Goal: Obtain resource: Obtain resource

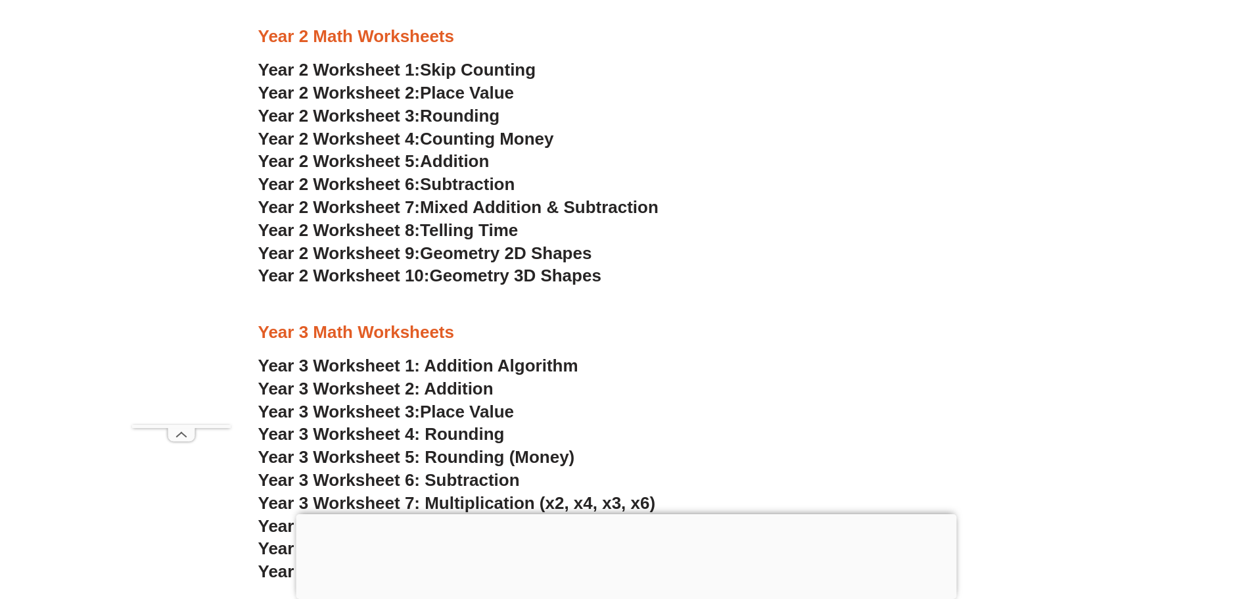
scroll to position [1639, 0]
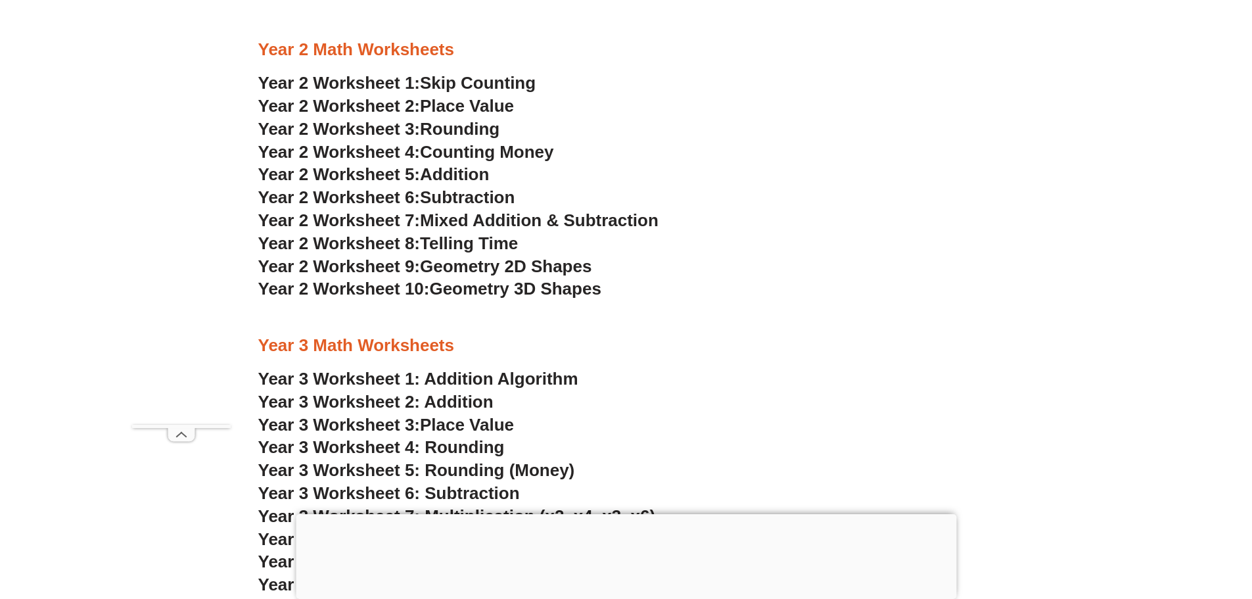
click at [450, 127] on span "Rounding" at bounding box center [460, 129] width 80 height 20
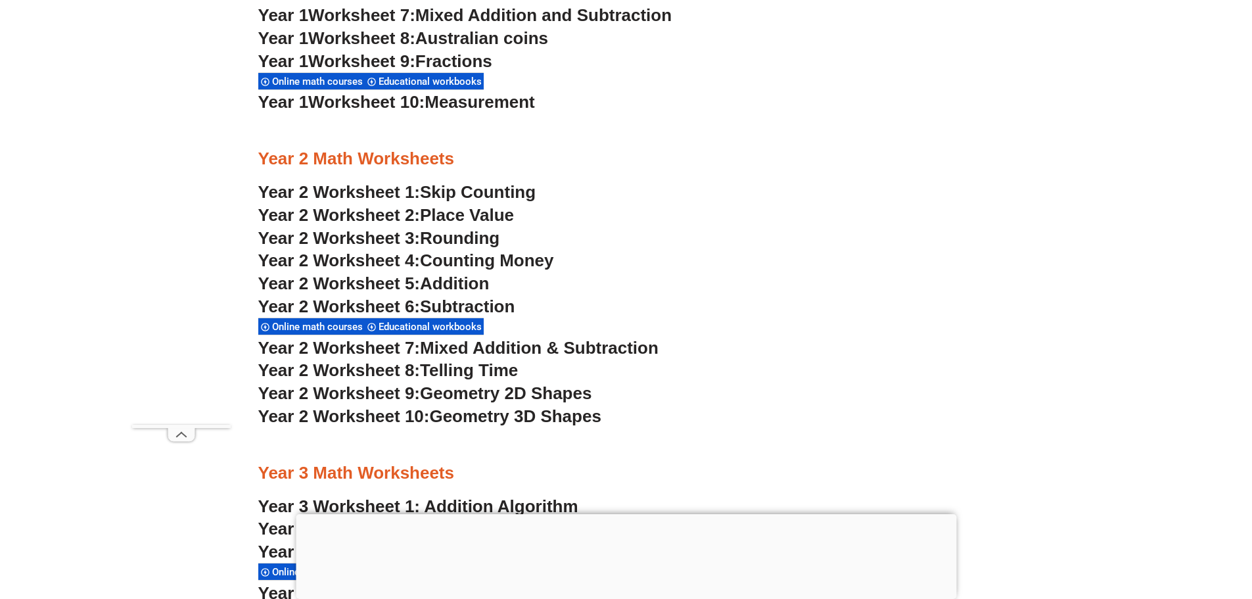
scroll to position [1574, 0]
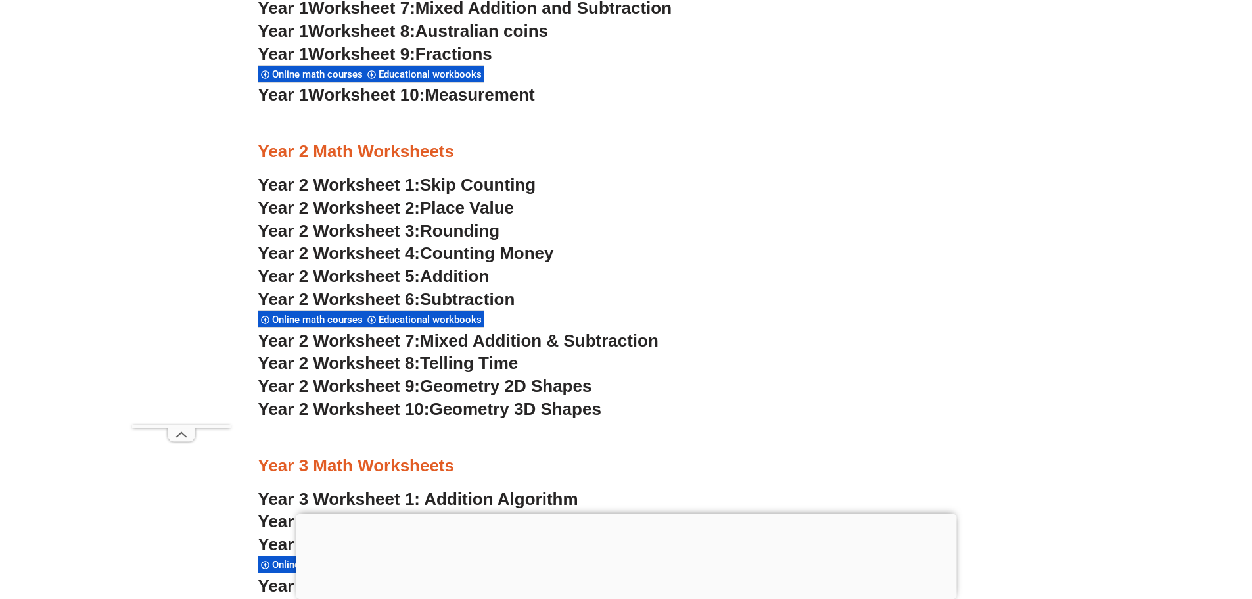
click at [473, 338] on span "Mixed Addition & Subtraction" at bounding box center [539, 341] width 239 height 20
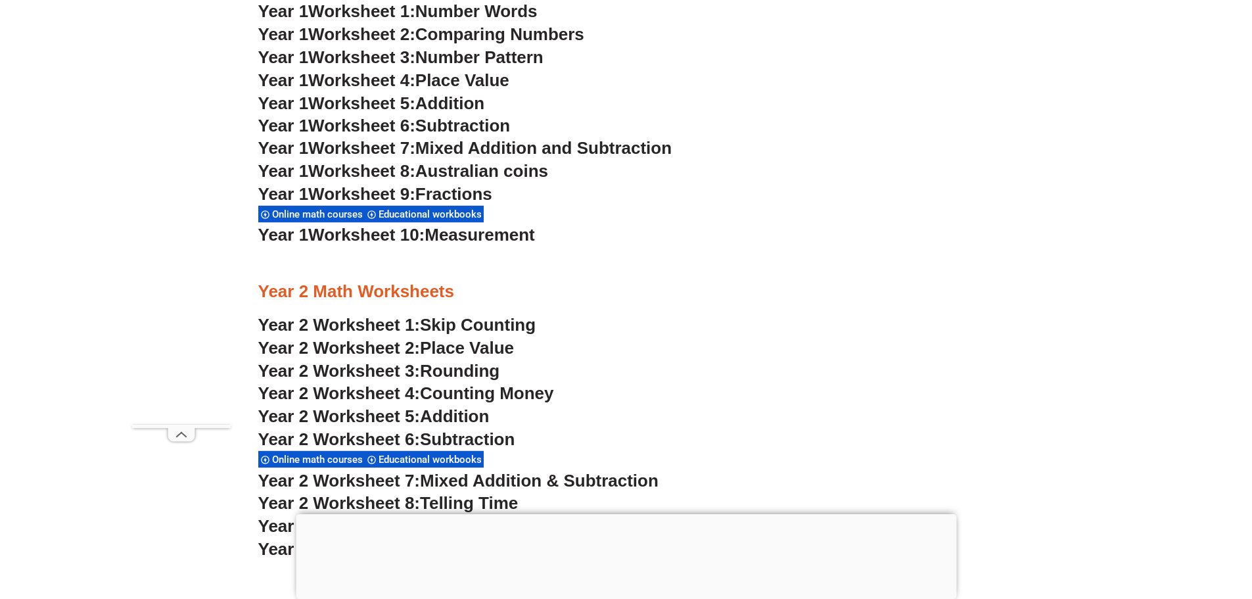
scroll to position [1508, 0]
